Goal: Transaction & Acquisition: Purchase product/service

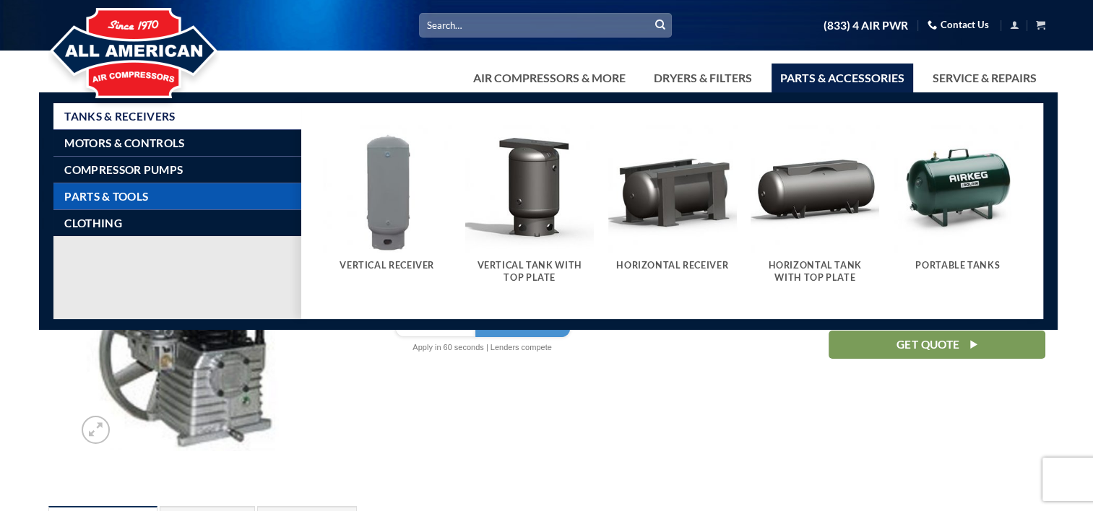
click at [118, 199] on span "Parts & Tools" at bounding box center [106, 197] width 84 height 12
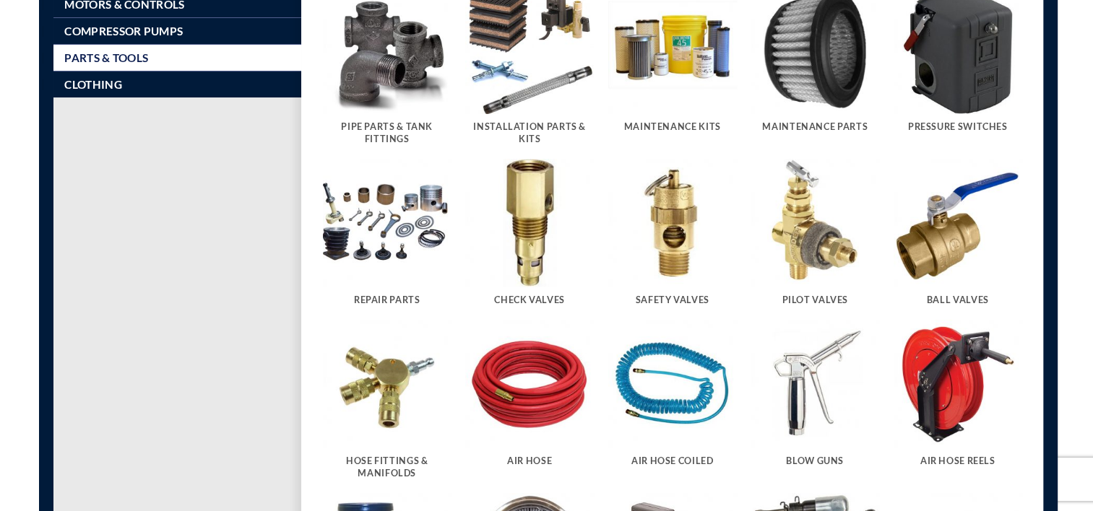
scroll to position [144, 0]
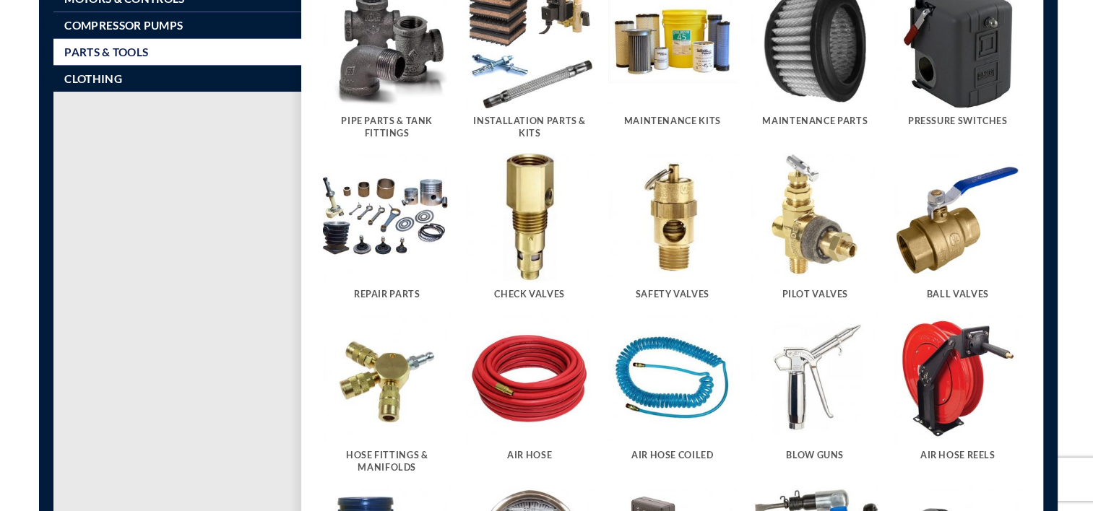
click at [387, 240] on img "Visit product category Repair Parts" at bounding box center [387, 217] width 129 height 129
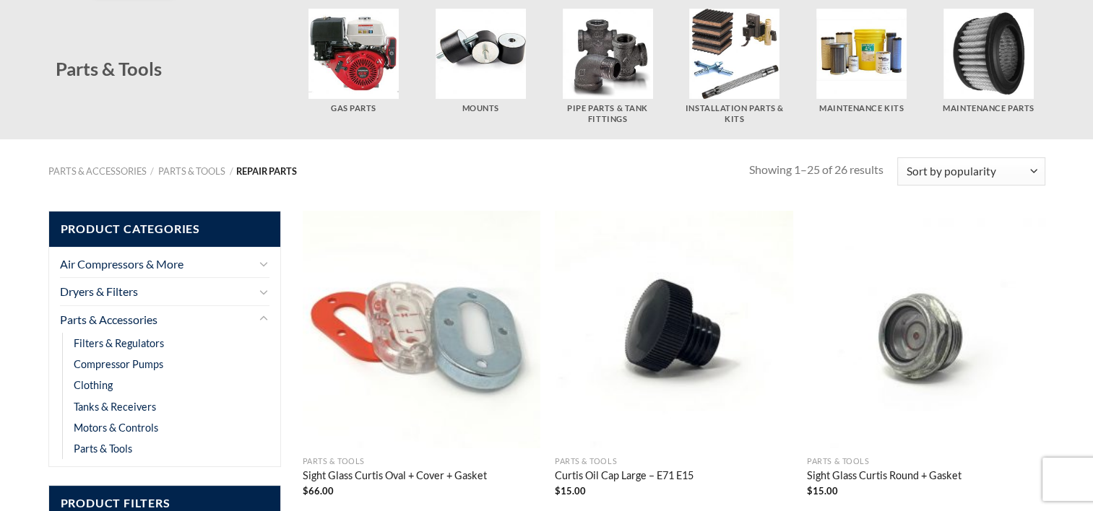
scroll to position [144, 0]
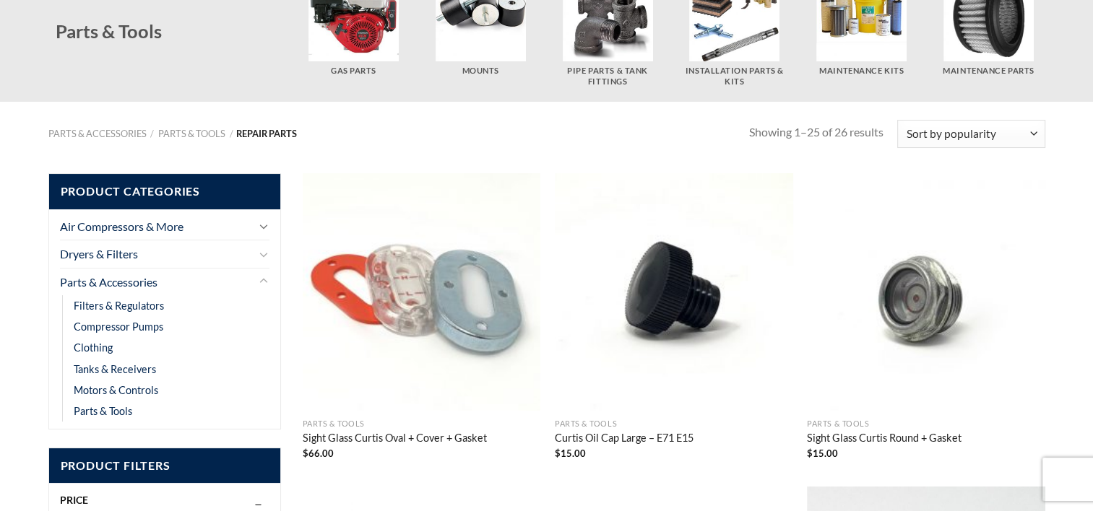
click at [266, 227] on icon "Toggle" at bounding box center [263, 227] width 9 height 16
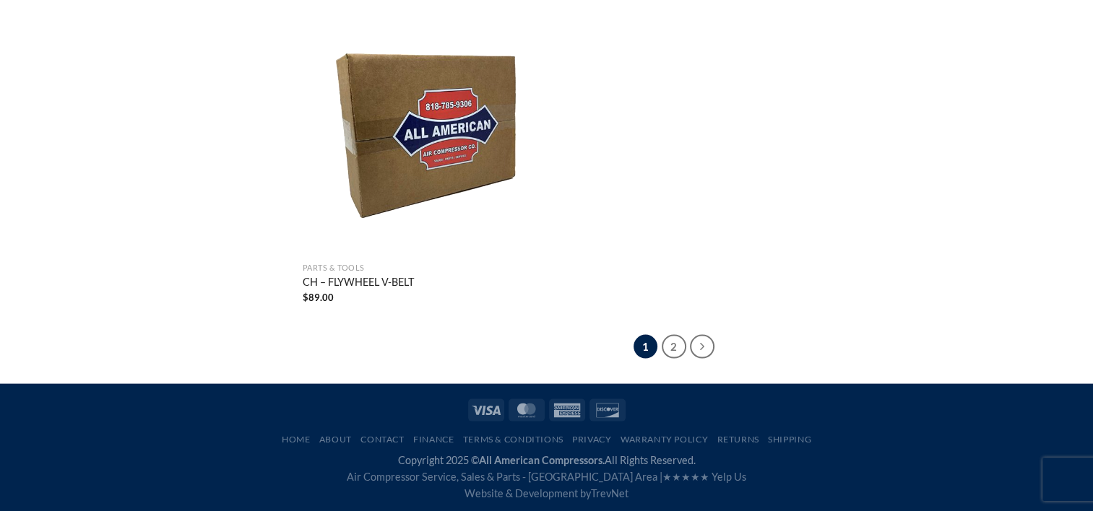
scroll to position [2833, 0]
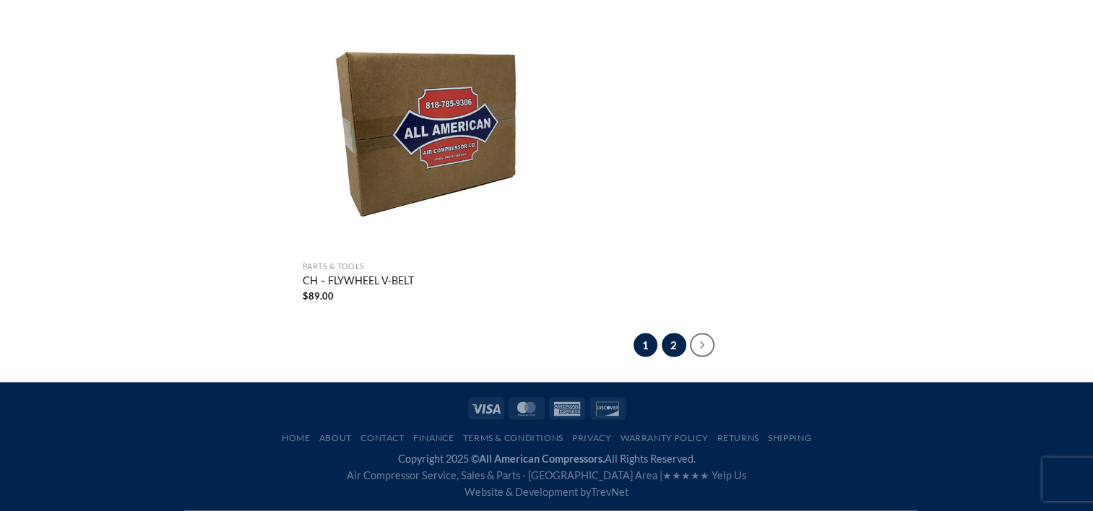
click at [672, 349] on link "2" at bounding box center [673, 346] width 25 height 25
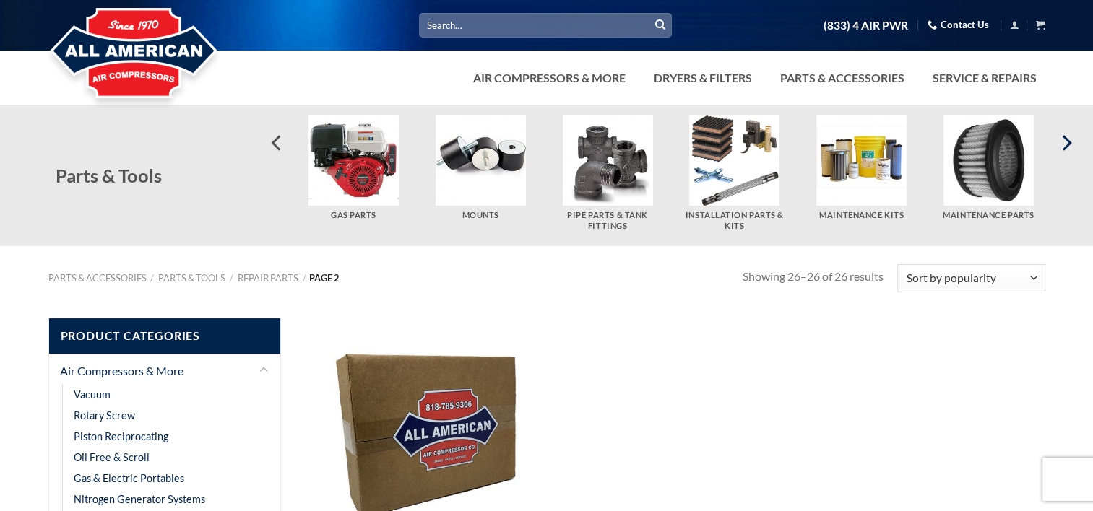
click at [1070, 144] on icon "Next" at bounding box center [1065, 143] width 26 height 26
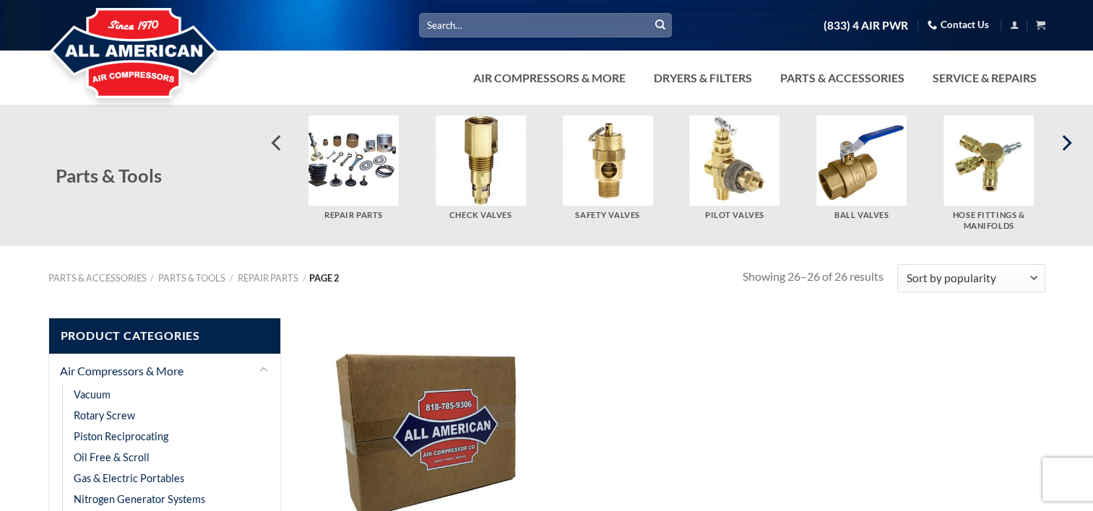
click at [1070, 144] on icon "Next" at bounding box center [1065, 143] width 26 height 26
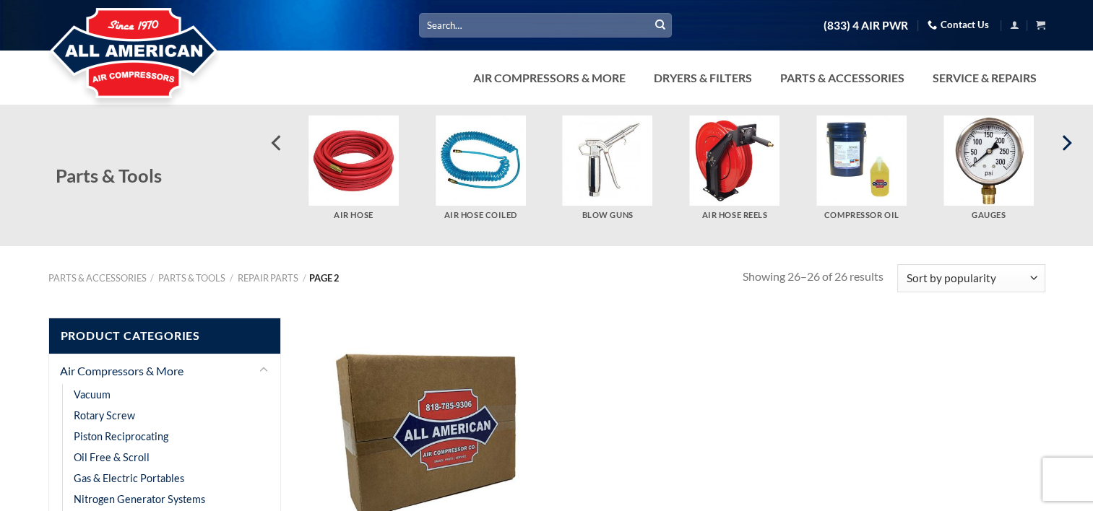
click at [1070, 144] on icon "Next" at bounding box center [1065, 143] width 26 height 26
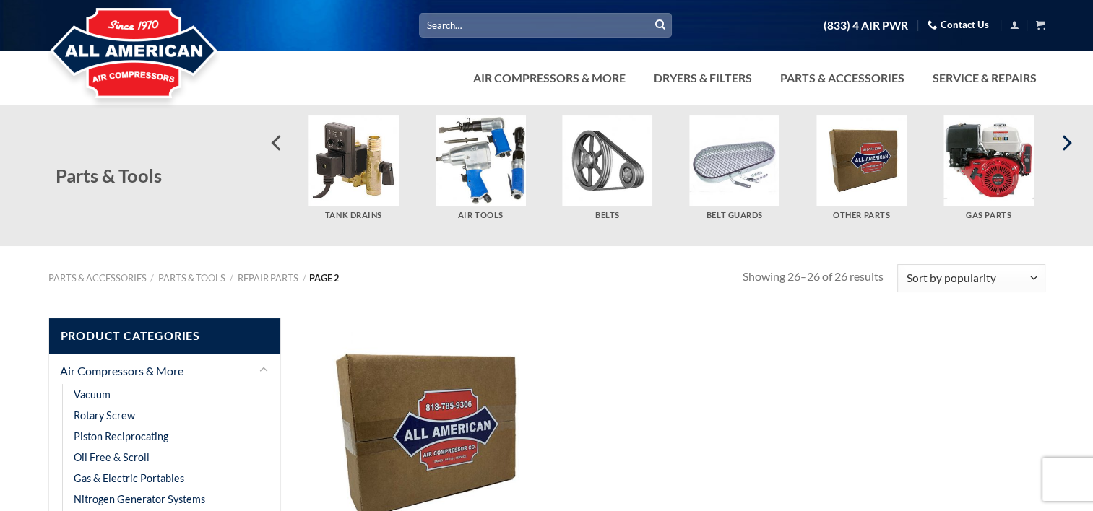
click at [1070, 144] on icon "Next" at bounding box center [1065, 143] width 26 height 26
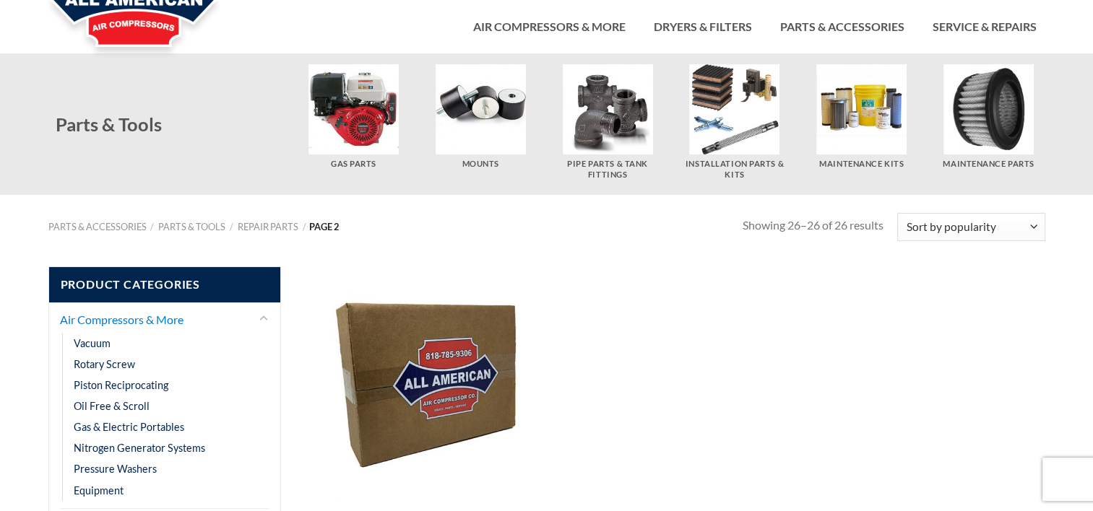
scroll to position [72, 0]
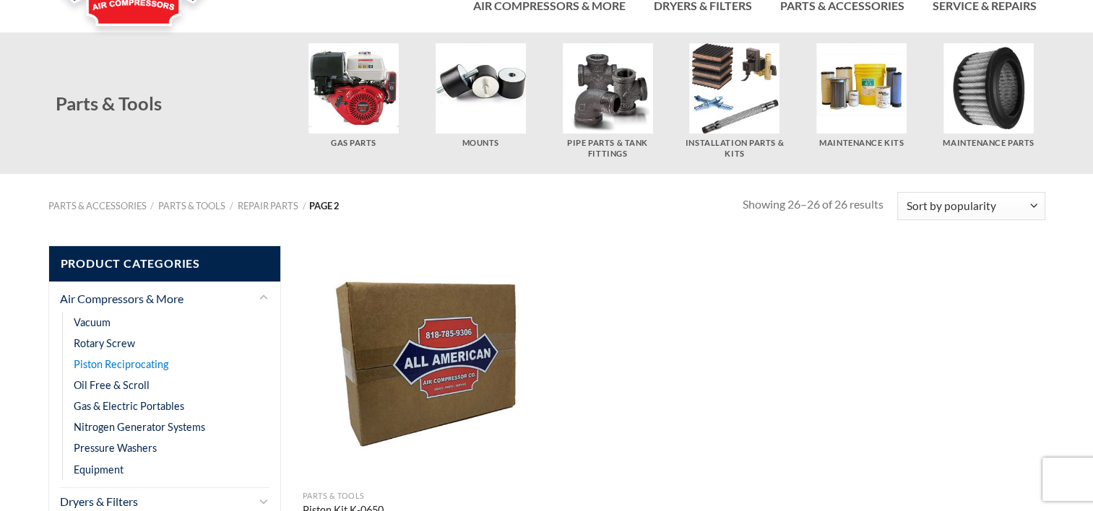
click at [135, 363] on link "Piston Reciprocating" at bounding box center [121, 364] width 95 height 21
